Goal: Transaction & Acquisition: Purchase product/service

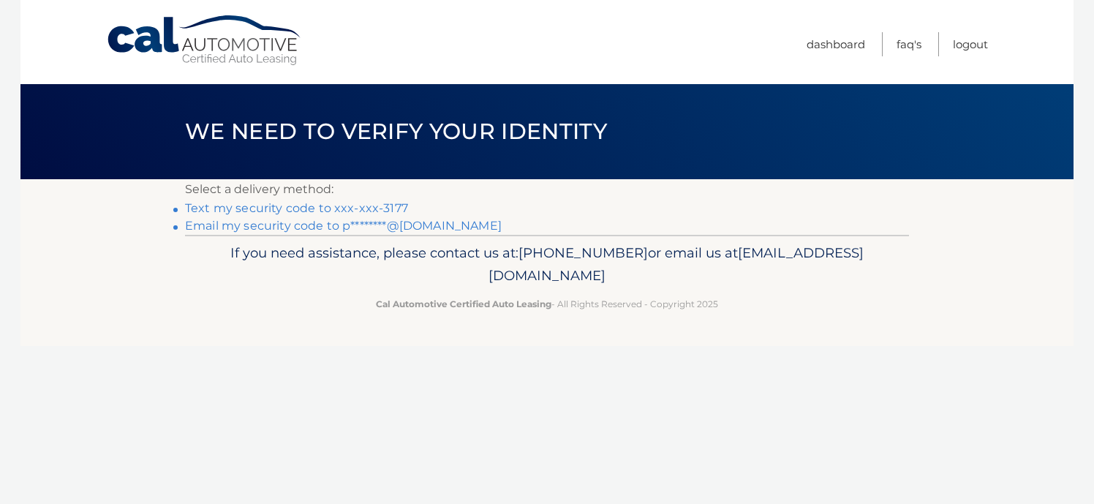
click at [251, 208] on link "Text my security code to xxx-xxx-3177" at bounding box center [296, 208] width 223 height 14
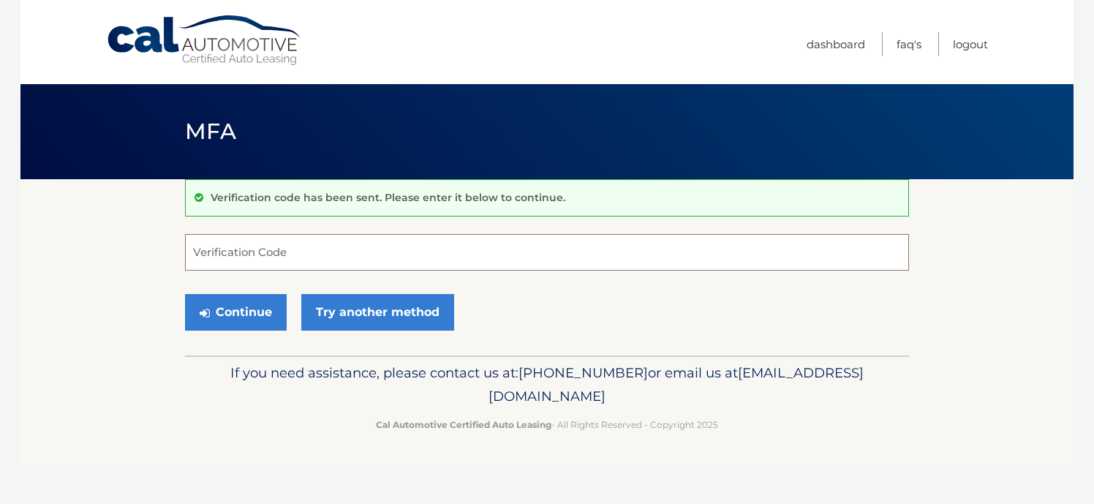
click at [317, 245] on input "Verification Code" at bounding box center [547, 252] width 724 height 37
type input "301833"
click at [254, 309] on button "Continue" at bounding box center [236, 312] width 102 height 37
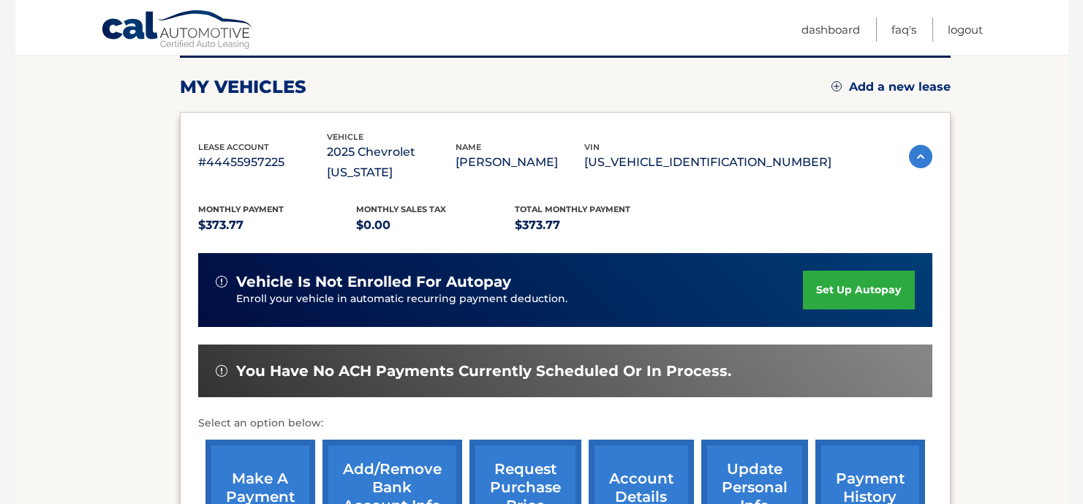
scroll to position [219, 0]
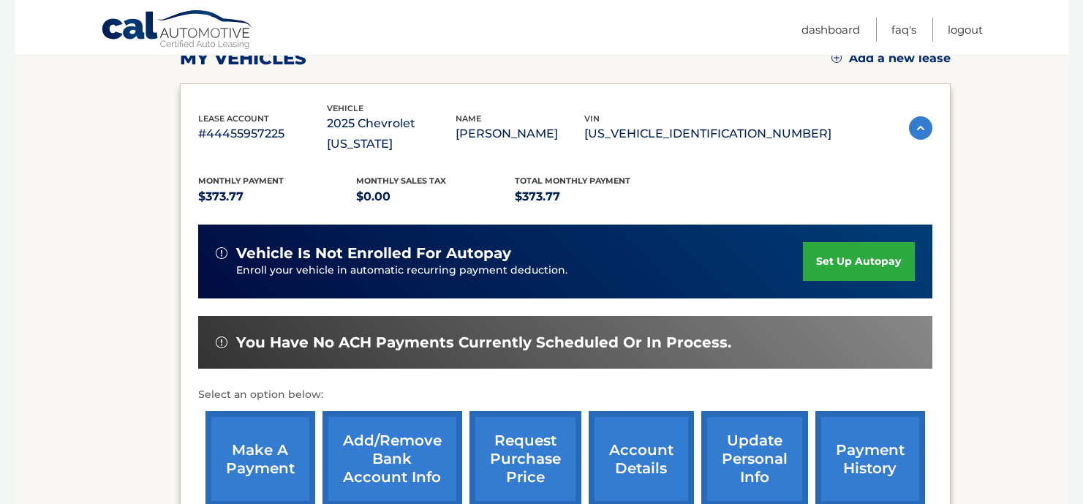
click at [265, 429] on link "make a payment" at bounding box center [261, 459] width 110 height 96
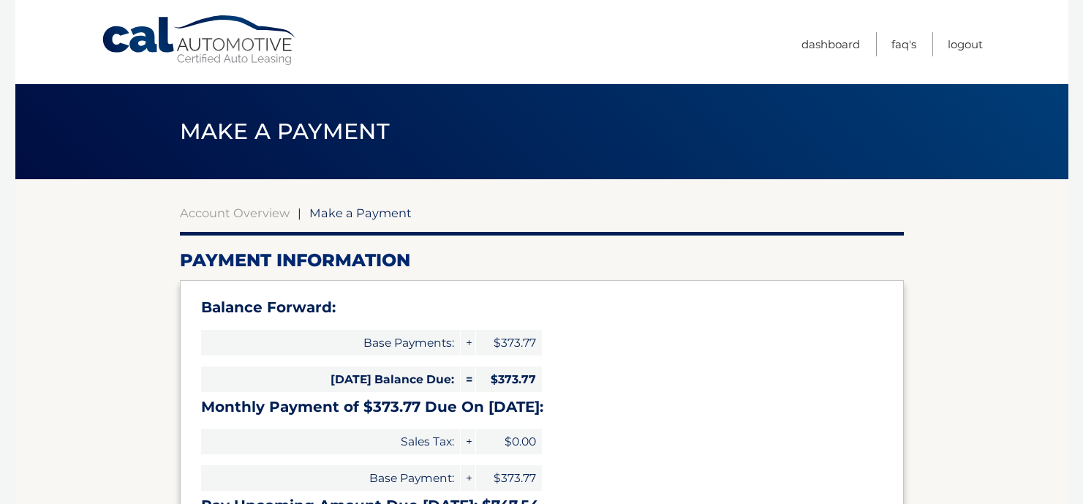
select select "YjA5YmE3ODAtYjhiMC00Mjg2LThlODktMTA5NDMyZmE2Njky"
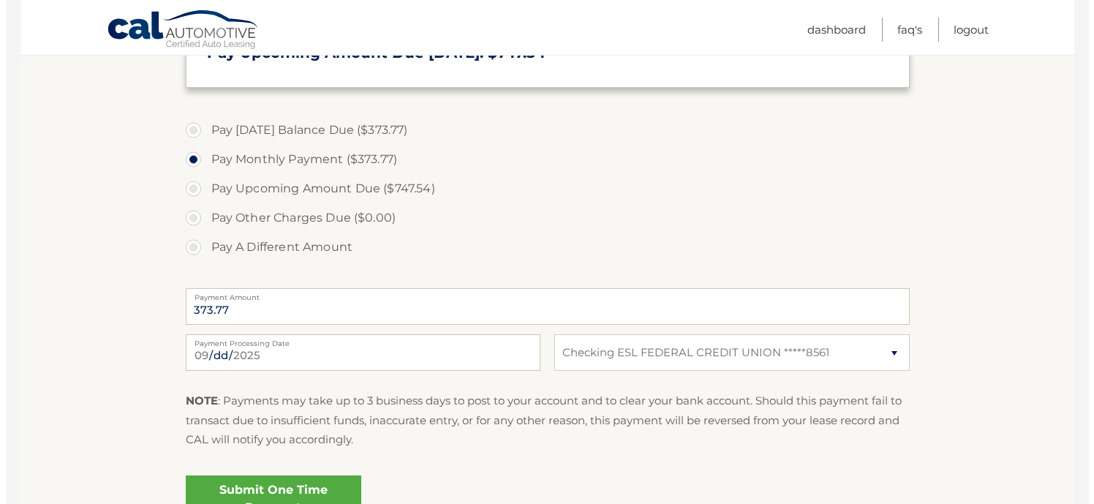
scroll to position [512, 0]
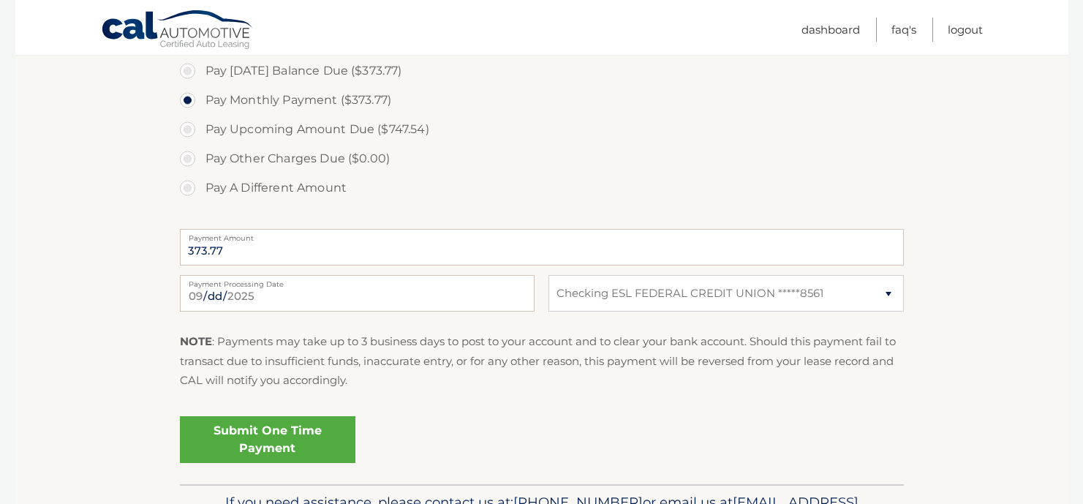
click at [309, 435] on link "Submit One Time Payment" at bounding box center [268, 439] width 176 height 47
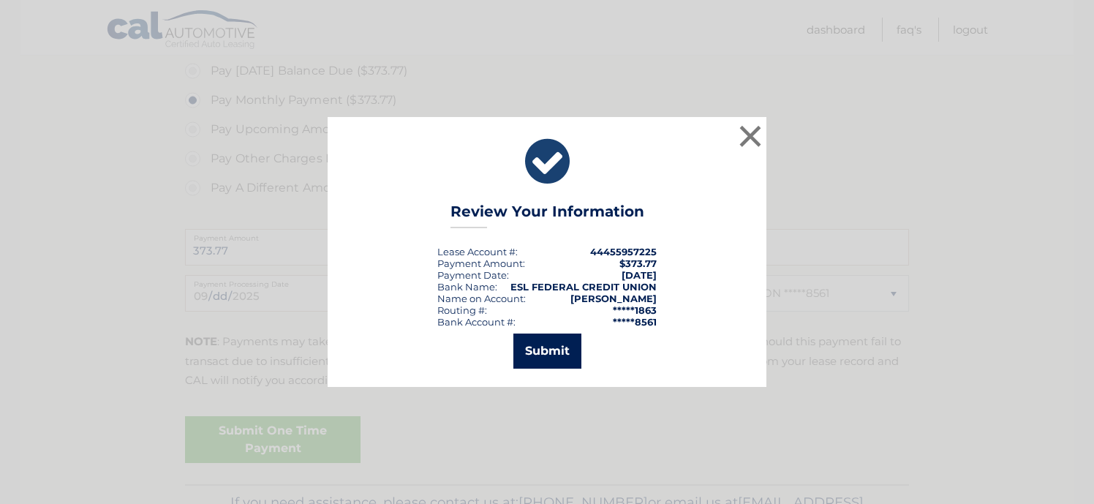
click at [551, 349] on button "Submit" at bounding box center [547, 351] width 68 height 35
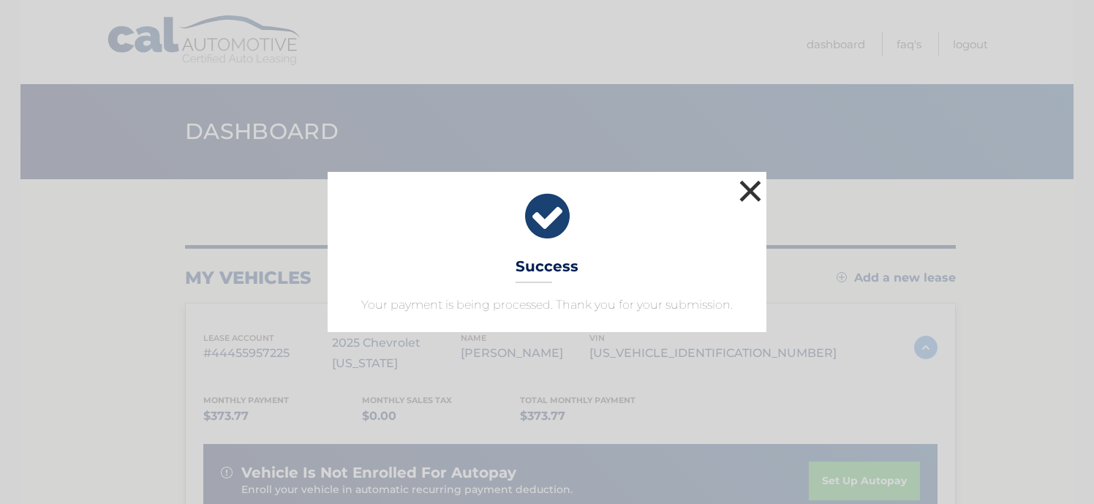
click at [751, 192] on button "×" at bounding box center [750, 190] width 29 height 29
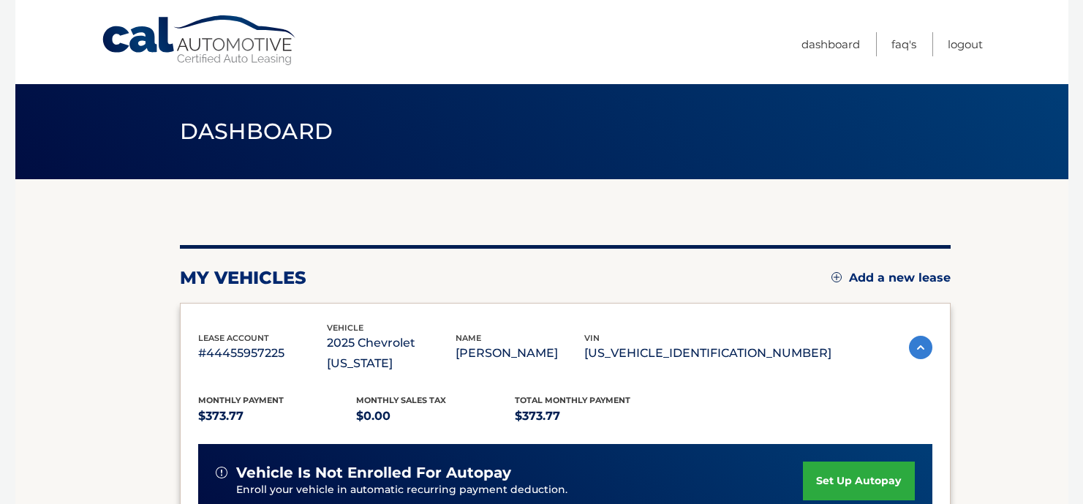
click at [123, 415] on section "my vehicles Add a new lease lease account #44455957225 vehicle 2025 Chevrolet […" at bounding box center [541, 501] width 1053 height 644
